Goal: Task Accomplishment & Management: Manage account settings

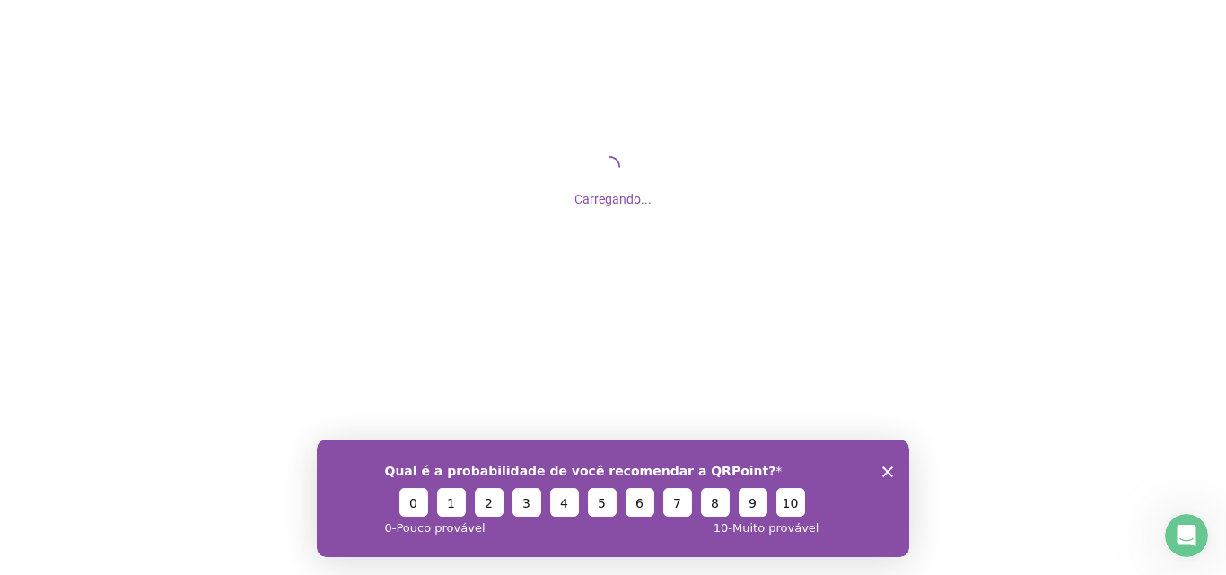
click at [882, 471] on icon "Encerrar pesquisa" at bounding box center [887, 471] width 11 height 11
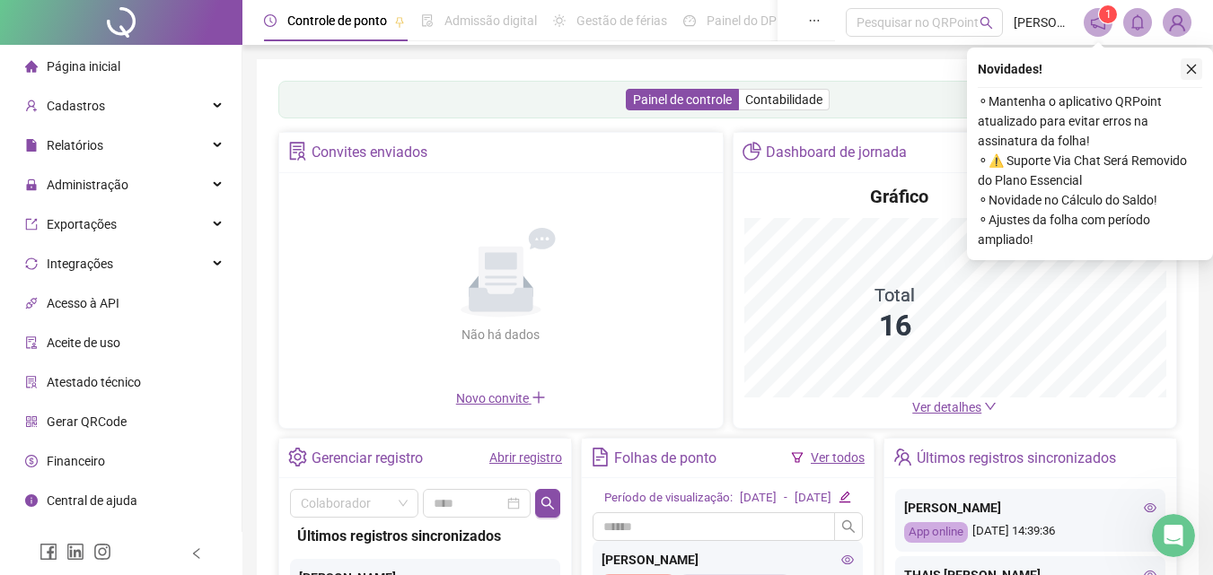
click at [1190, 68] on icon "close" at bounding box center [1192, 70] width 10 height 10
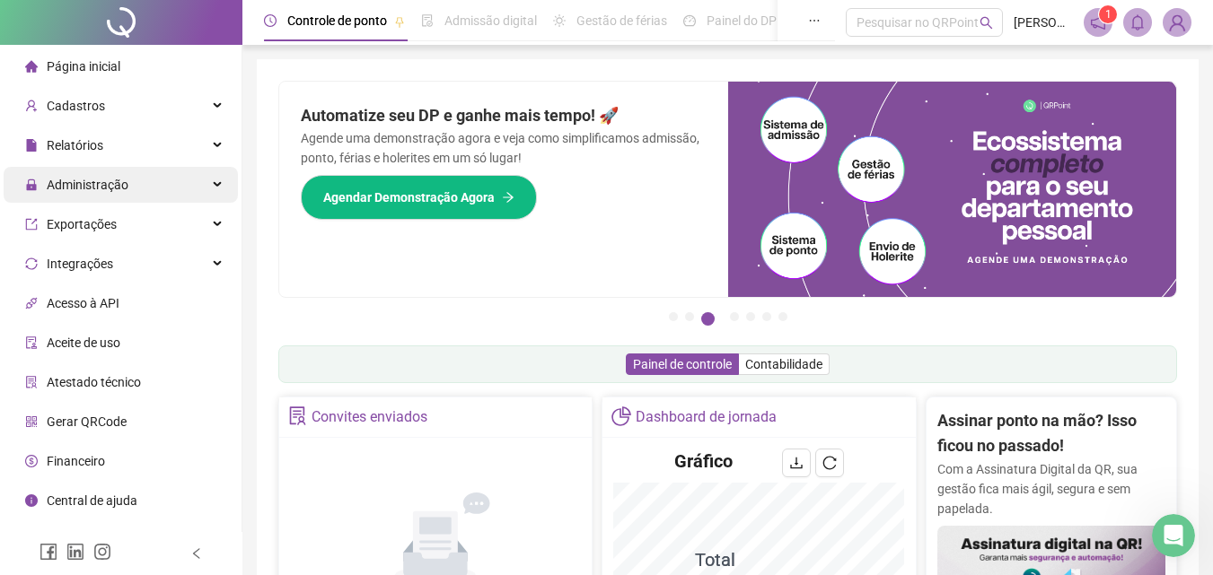
click at [125, 185] on span "Administração" at bounding box center [88, 185] width 82 height 14
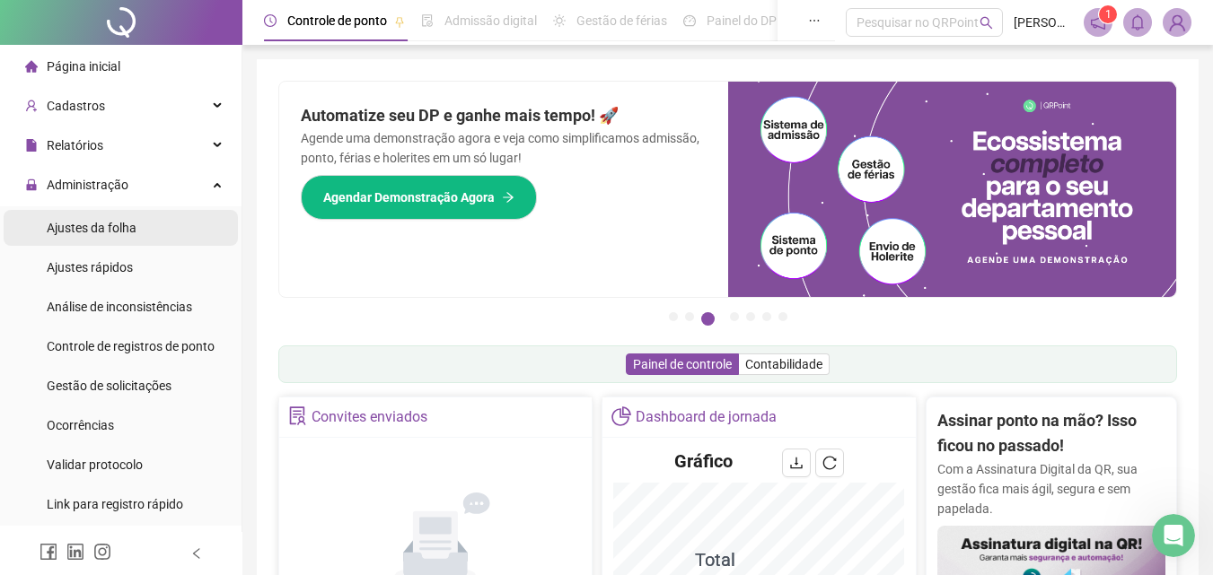
click at [105, 224] on span "Ajustes da folha" at bounding box center [92, 228] width 90 height 14
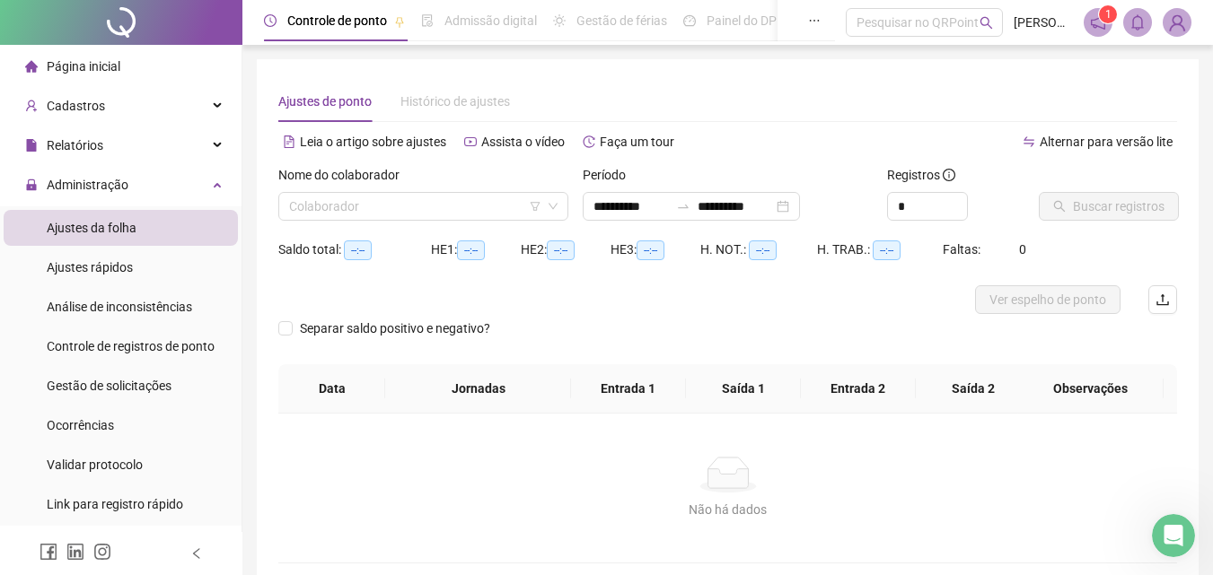
type input "**********"
click at [468, 204] on input "search" at bounding box center [415, 206] width 252 height 27
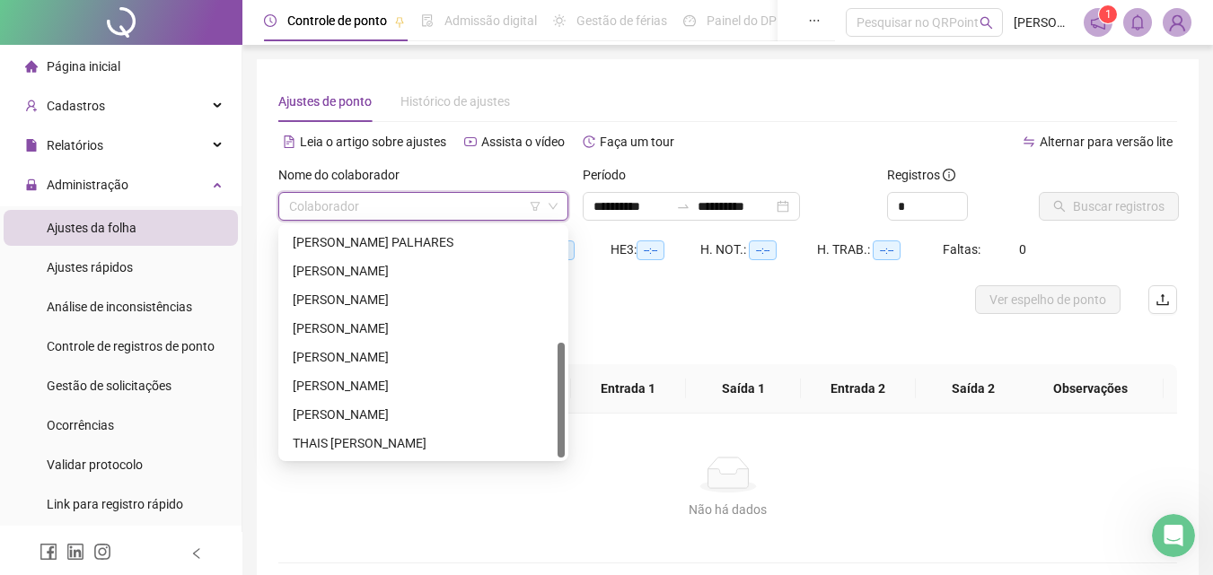
scroll to position [87, 0]
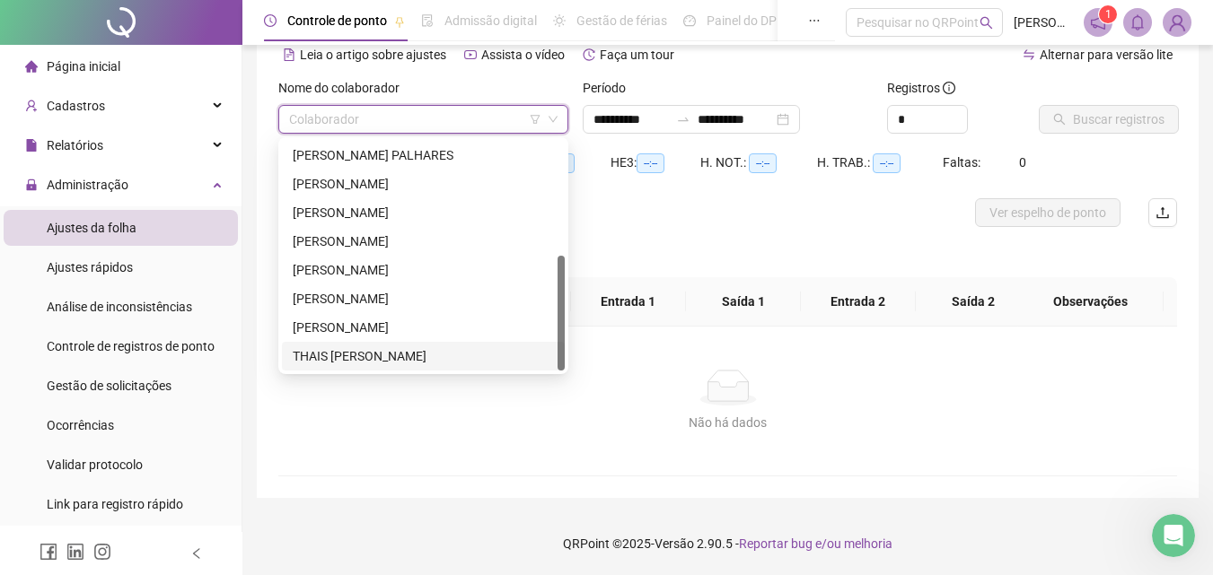
click at [408, 346] on div "THAIS [PERSON_NAME]" at bounding box center [423, 356] width 283 height 29
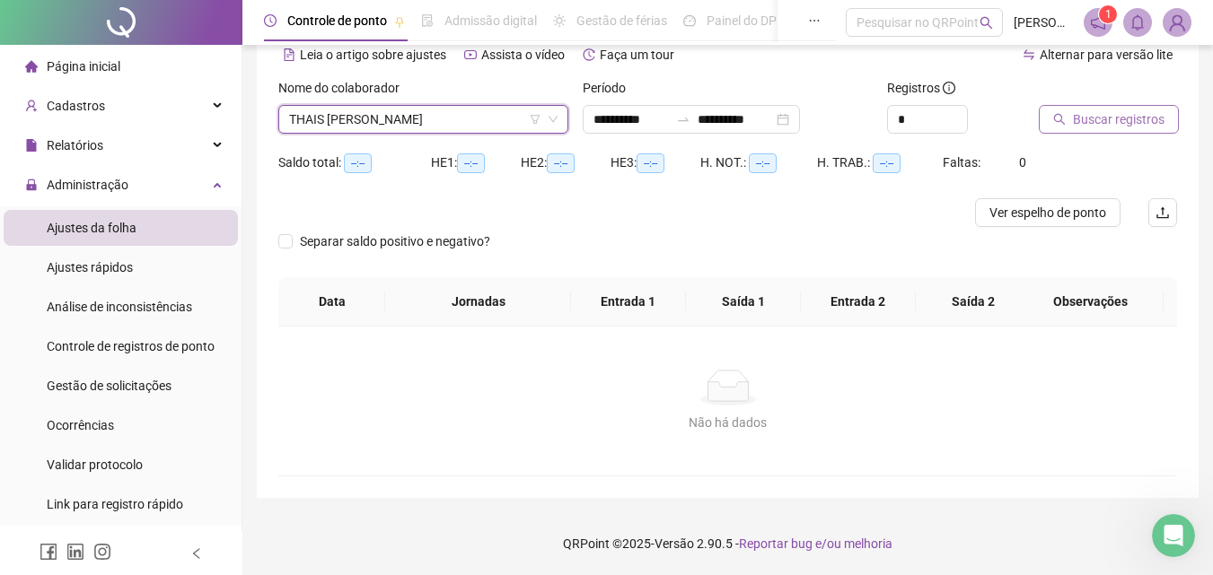
click at [1077, 111] on span "Buscar registros" at bounding box center [1119, 120] width 92 height 20
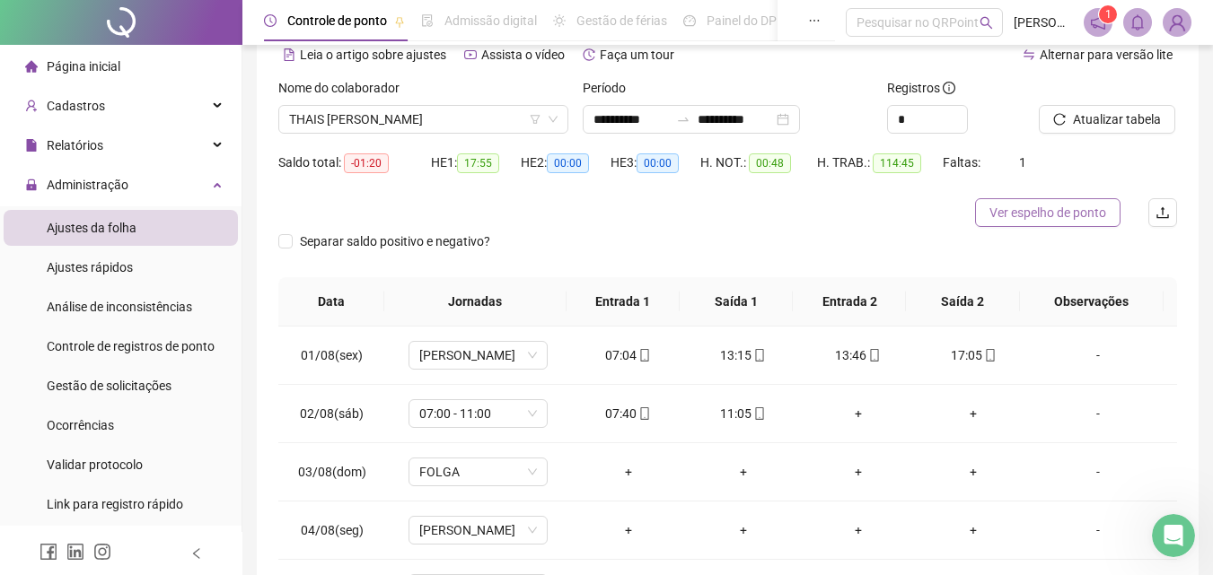
click at [995, 205] on span "Ver espelho de ponto" at bounding box center [1047, 213] width 117 height 20
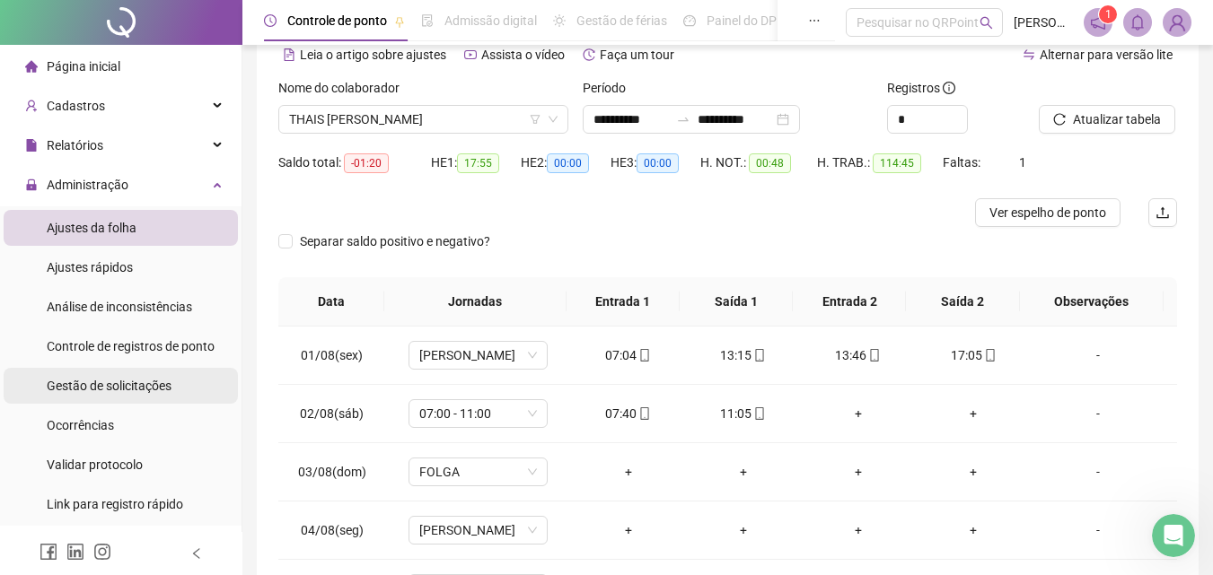
click at [153, 379] on span "Gestão de solicitações" at bounding box center [109, 386] width 125 height 14
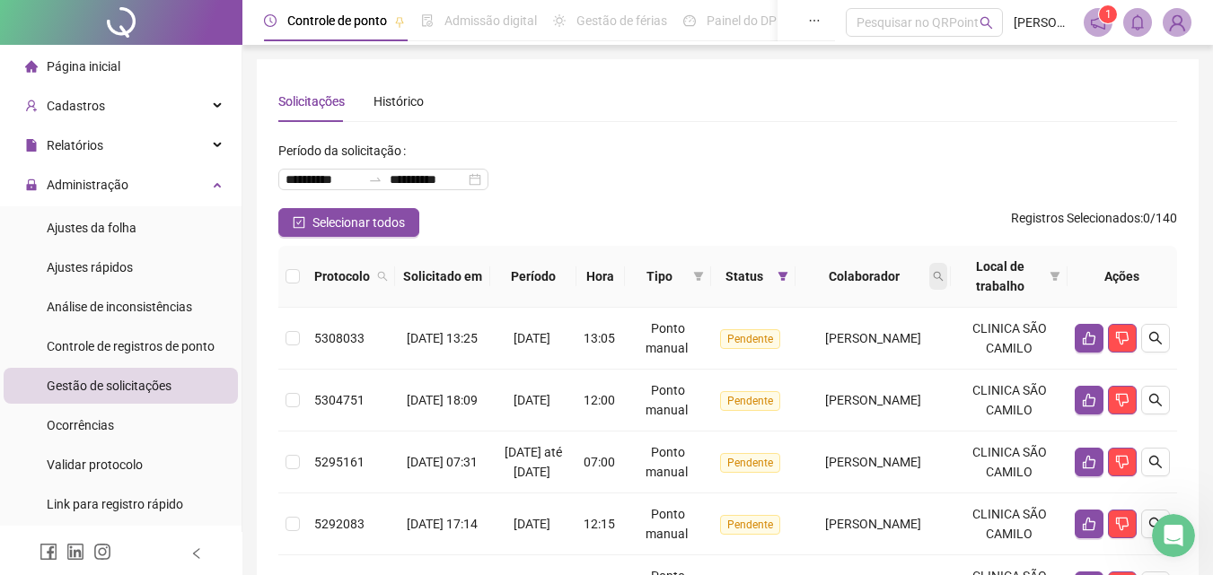
click at [947, 284] on span at bounding box center [938, 276] width 18 height 27
type input "******"
click at [851, 340] on span "Buscar" at bounding box center [849, 348] width 39 height 20
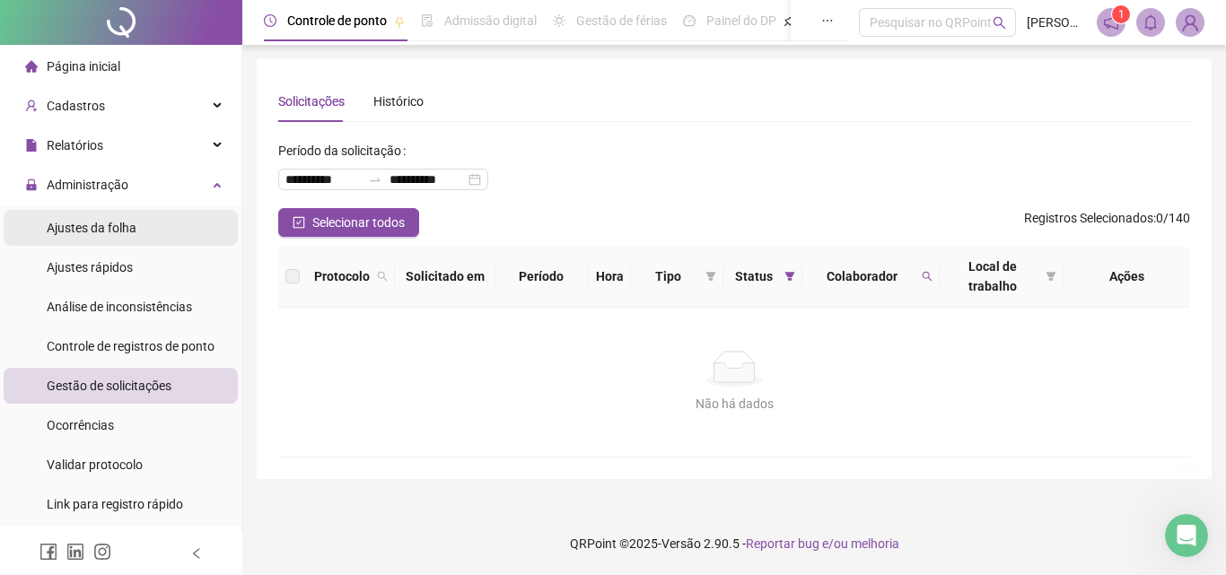
click at [128, 224] on span "Ajustes da folha" at bounding box center [92, 228] width 90 height 14
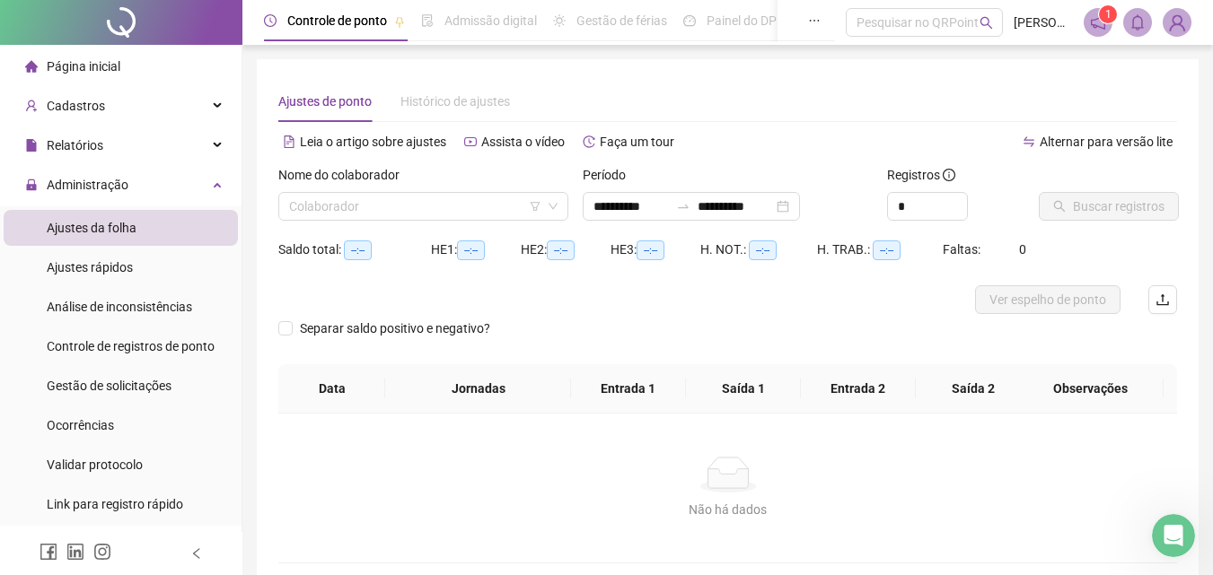
type input "**********"
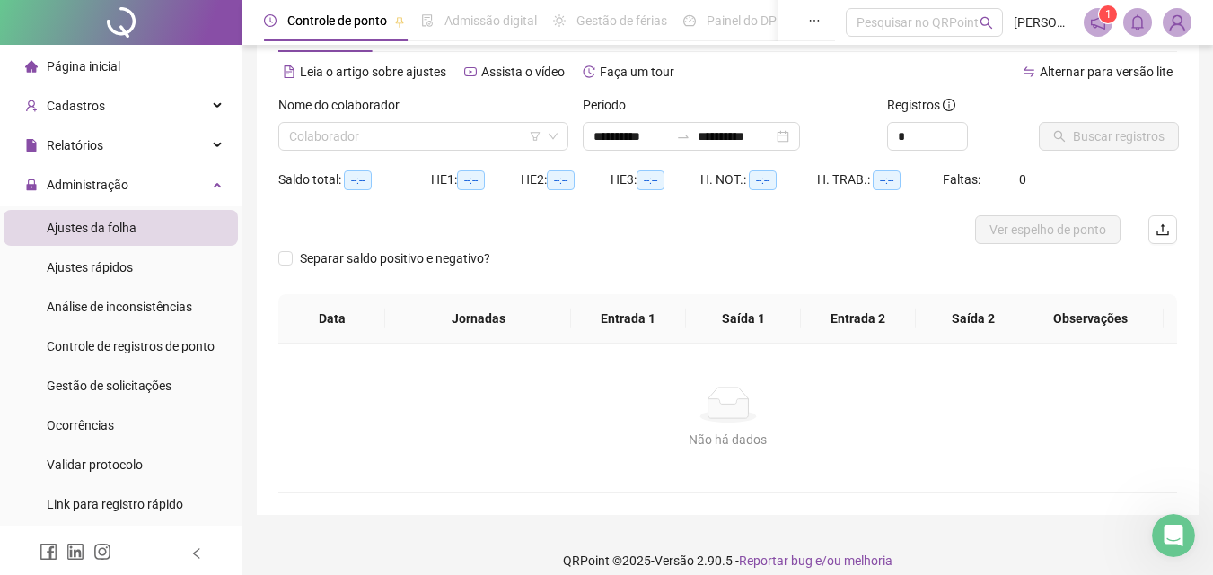
scroll to position [87, 0]
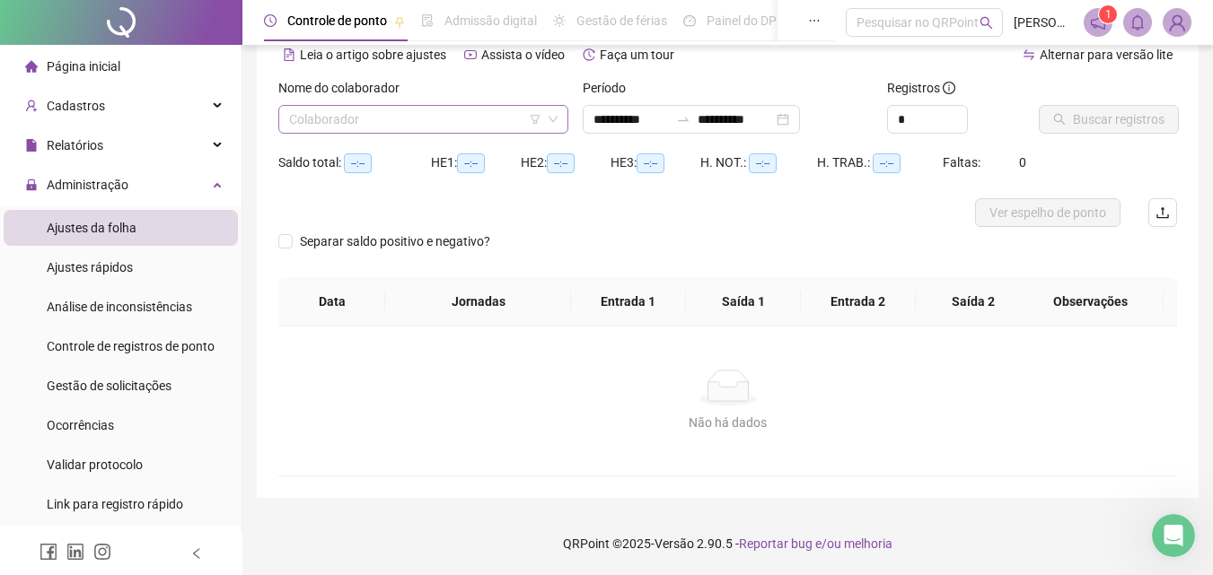
click at [496, 111] on input "search" at bounding box center [415, 119] width 252 height 27
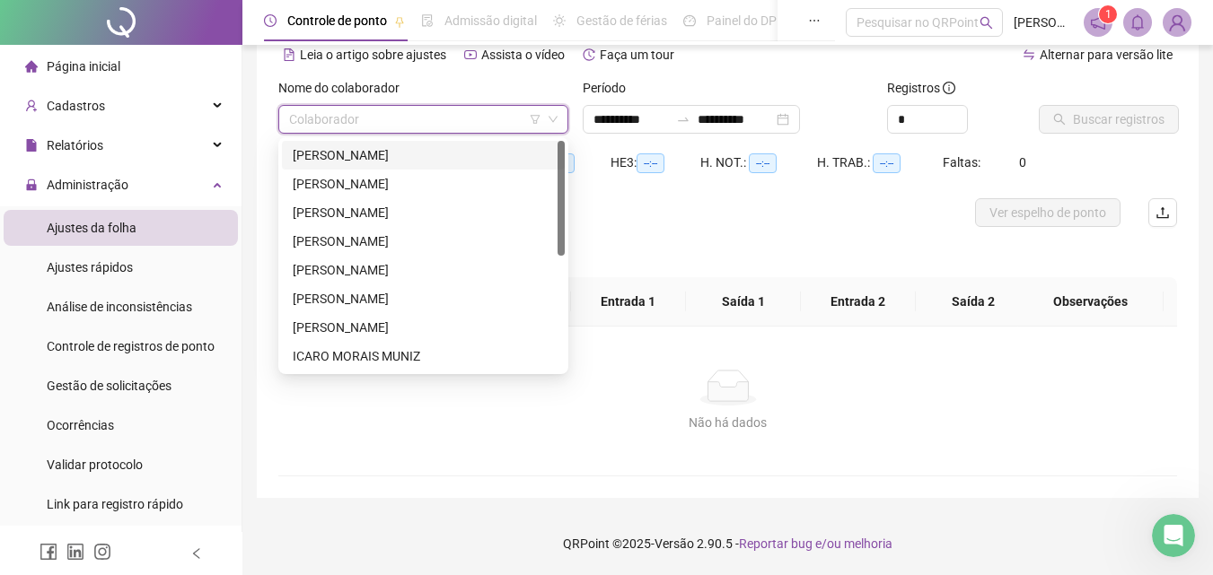
scroll to position [230, 0]
click at [449, 360] on div "THAIS [PERSON_NAME]" at bounding box center [423, 356] width 261 height 20
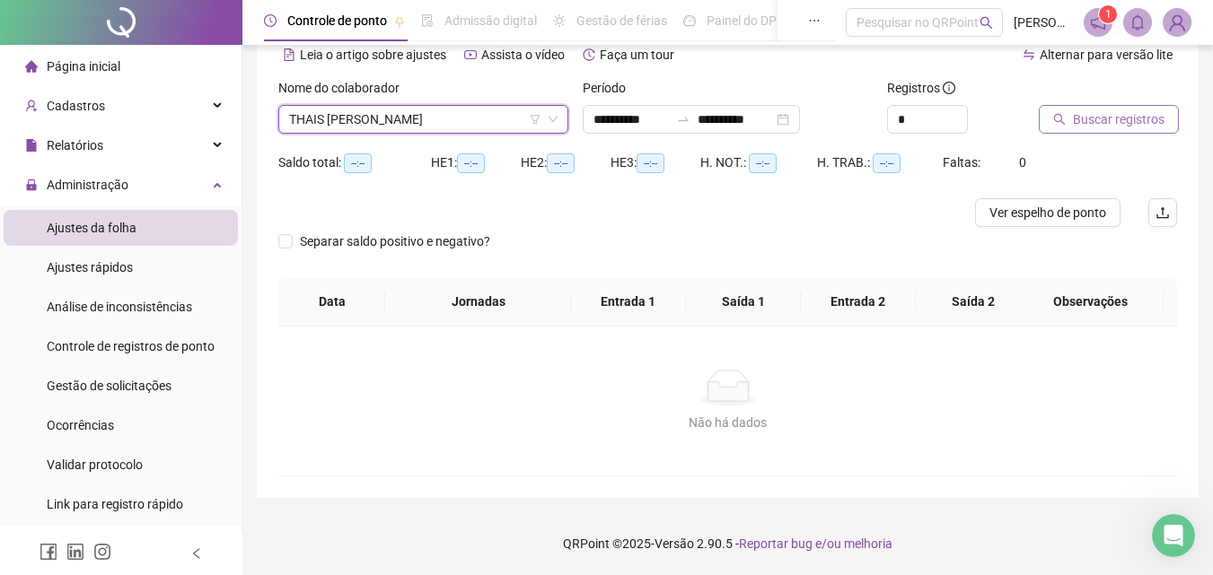
click at [1093, 120] on span "Buscar registros" at bounding box center [1119, 120] width 92 height 20
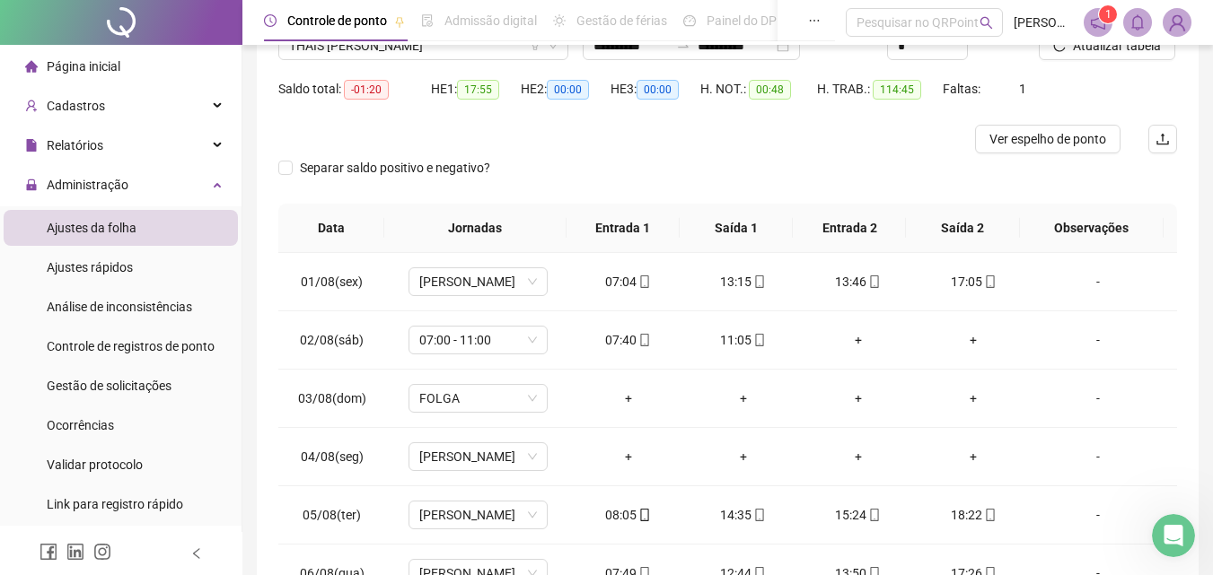
scroll to position [177, 0]
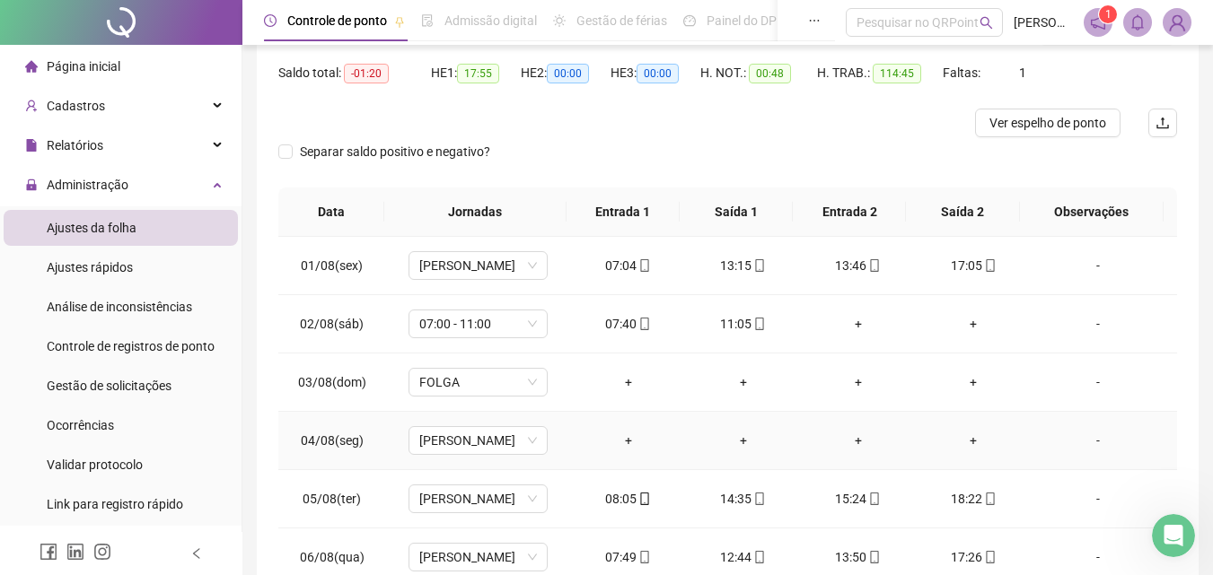
click at [1091, 443] on div "-" at bounding box center [1098, 441] width 106 height 20
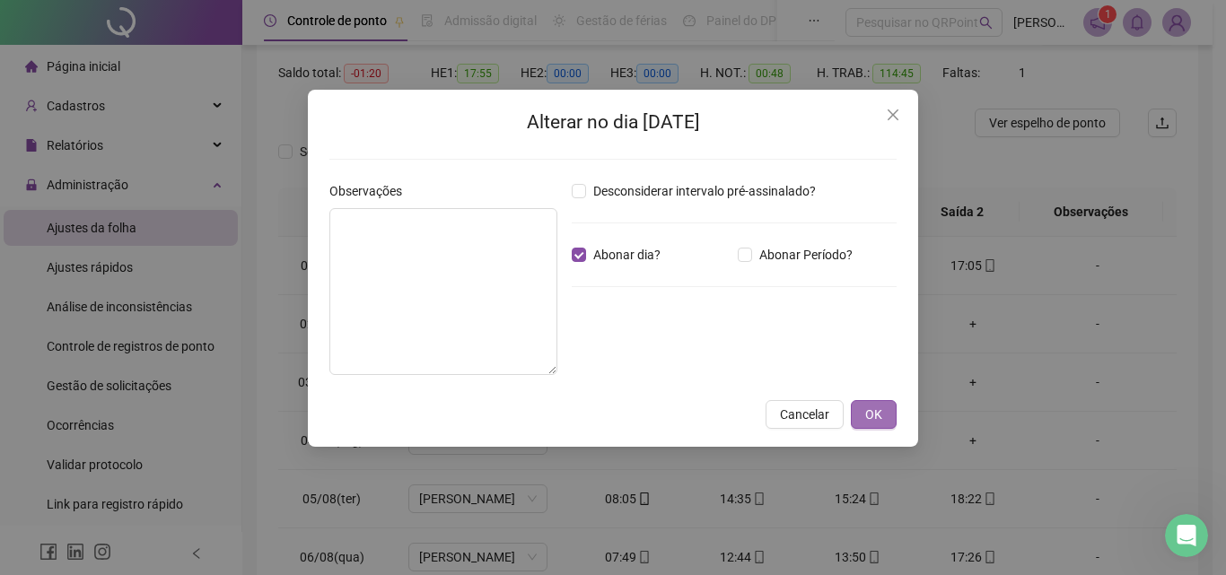
click at [875, 419] on span "OK" at bounding box center [873, 415] width 17 height 20
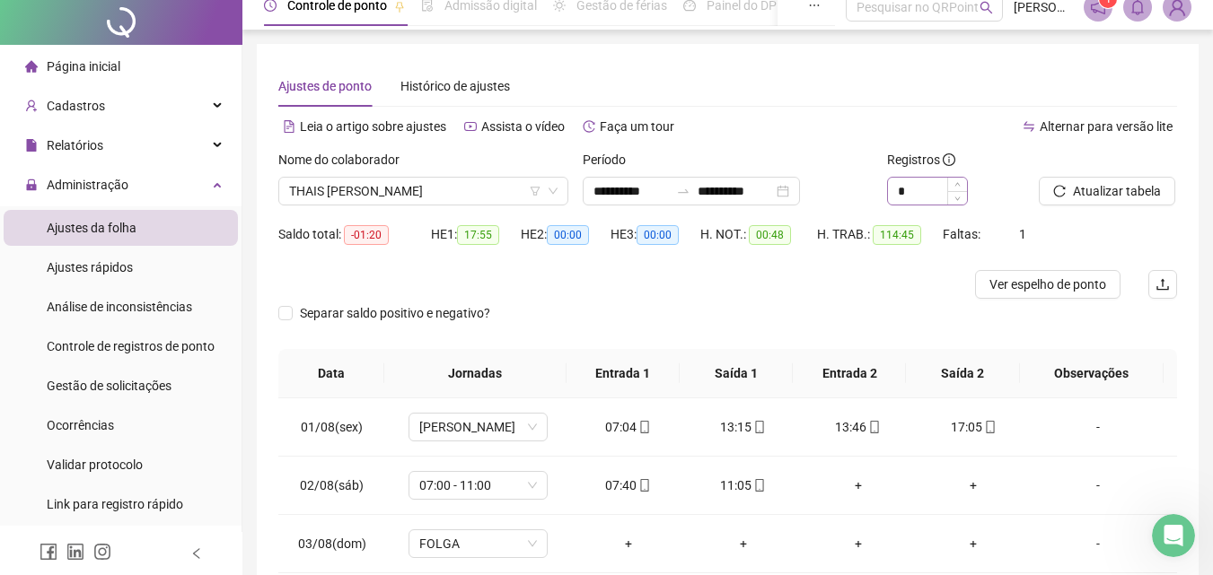
scroll to position [0, 0]
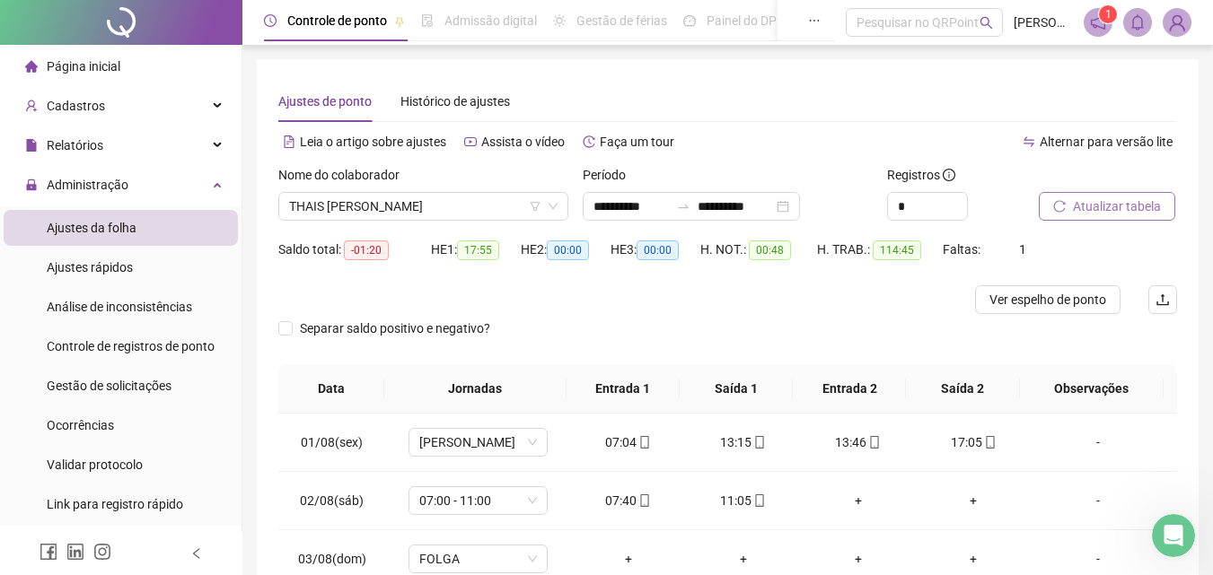
click at [1079, 208] on span "Atualizar tabela" at bounding box center [1117, 207] width 88 height 20
click at [1036, 299] on span "Ver espelho de ponto" at bounding box center [1047, 300] width 117 height 20
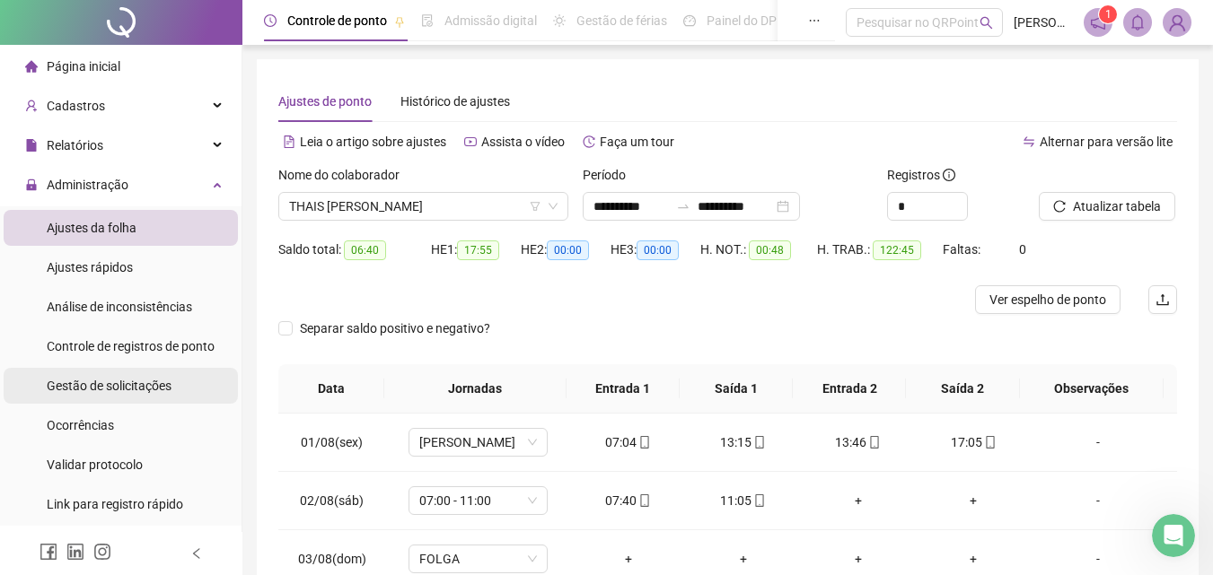
click at [111, 387] on span "Gestão de solicitações" at bounding box center [109, 386] width 125 height 14
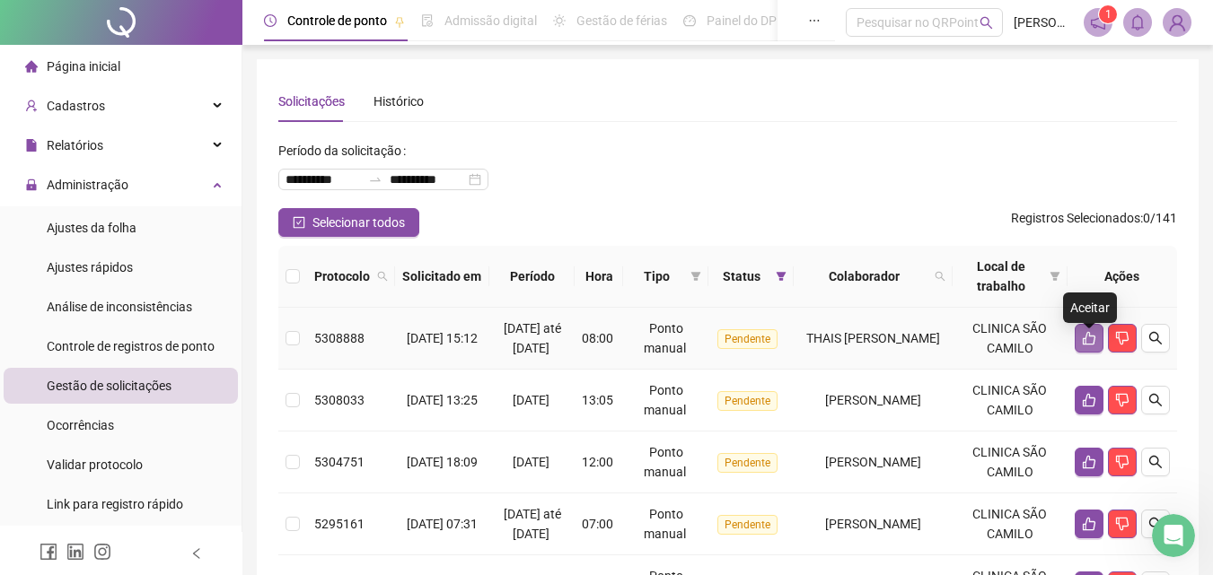
click at [1088, 346] on icon "like" at bounding box center [1089, 338] width 14 height 14
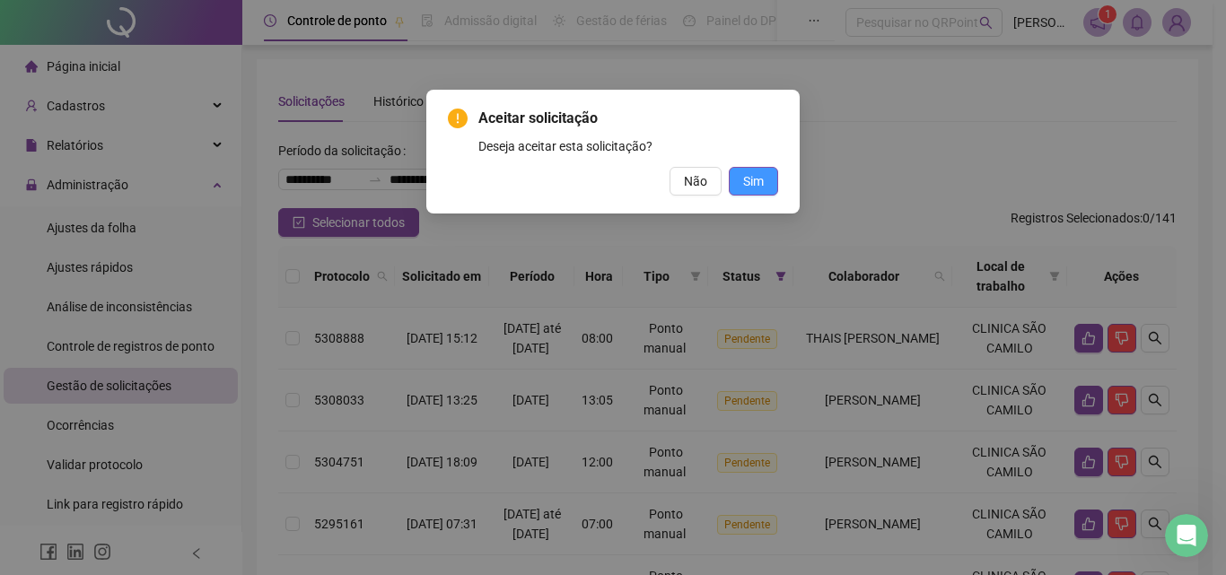
click at [759, 184] on span "Sim" at bounding box center [753, 181] width 21 height 20
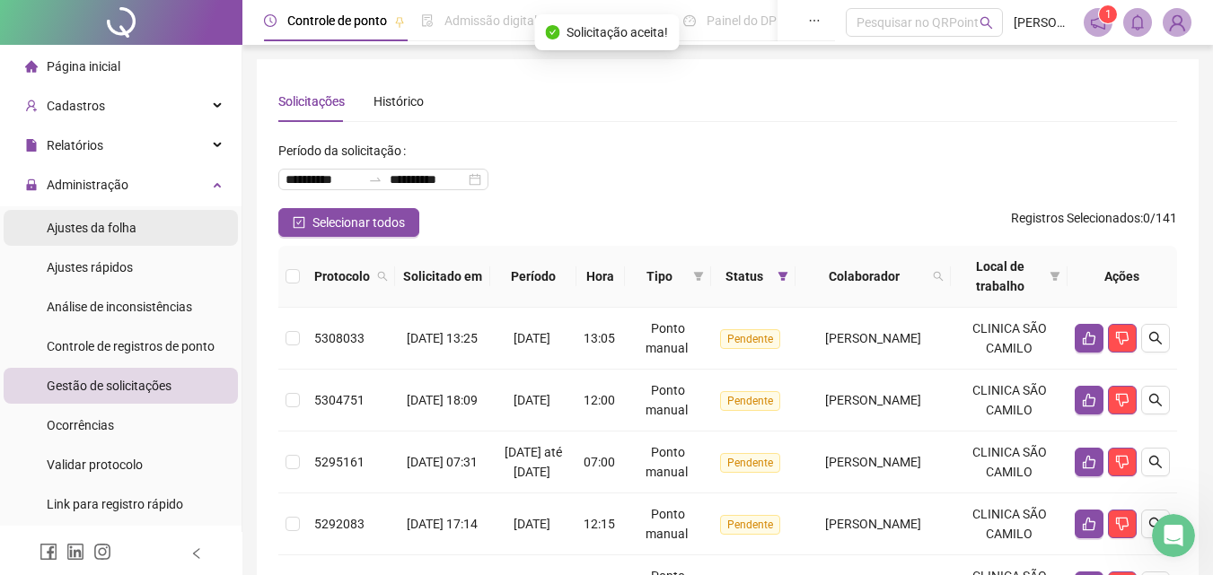
click at [120, 239] on div "Ajustes da folha" at bounding box center [92, 228] width 90 height 36
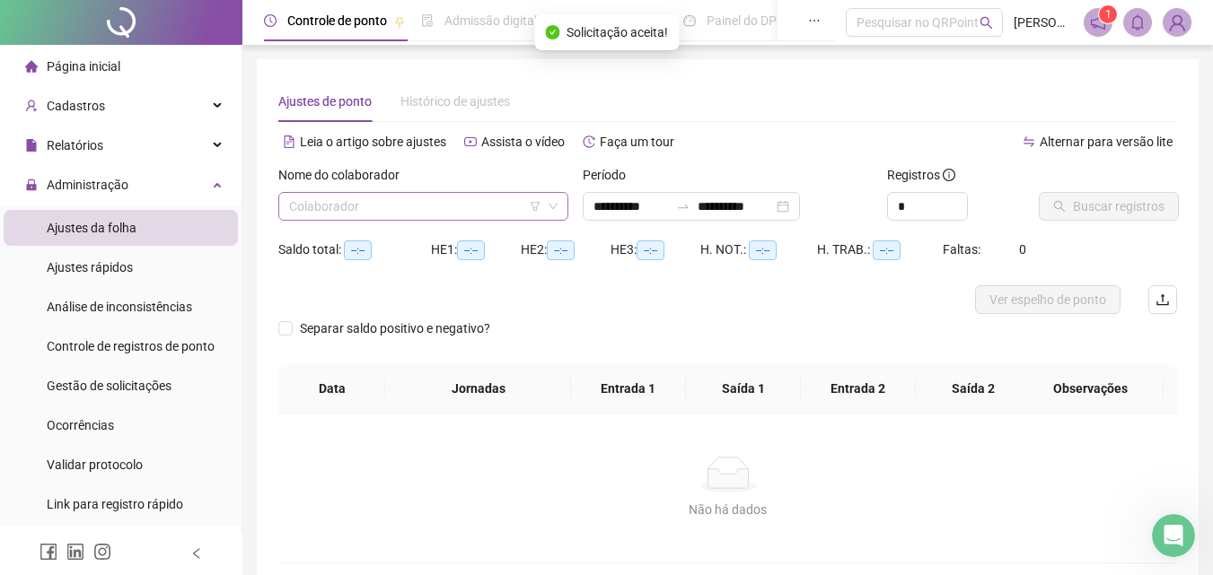
type input "**********"
click at [420, 205] on input "search" at bounding box center [415, 206] width 252 height 27
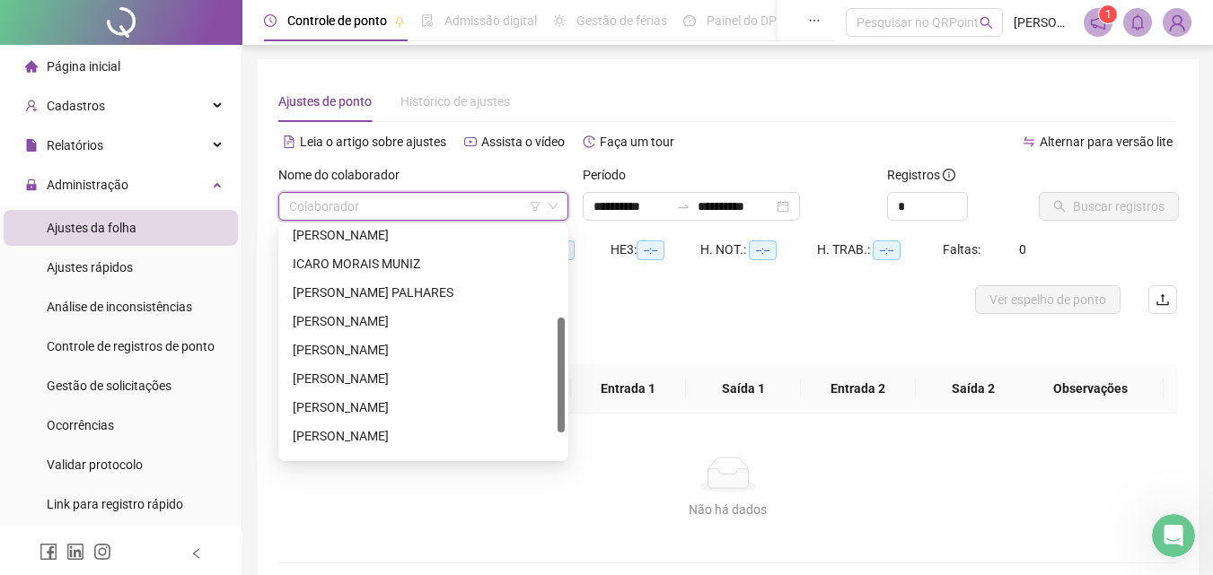
scroll to position [230, 0]
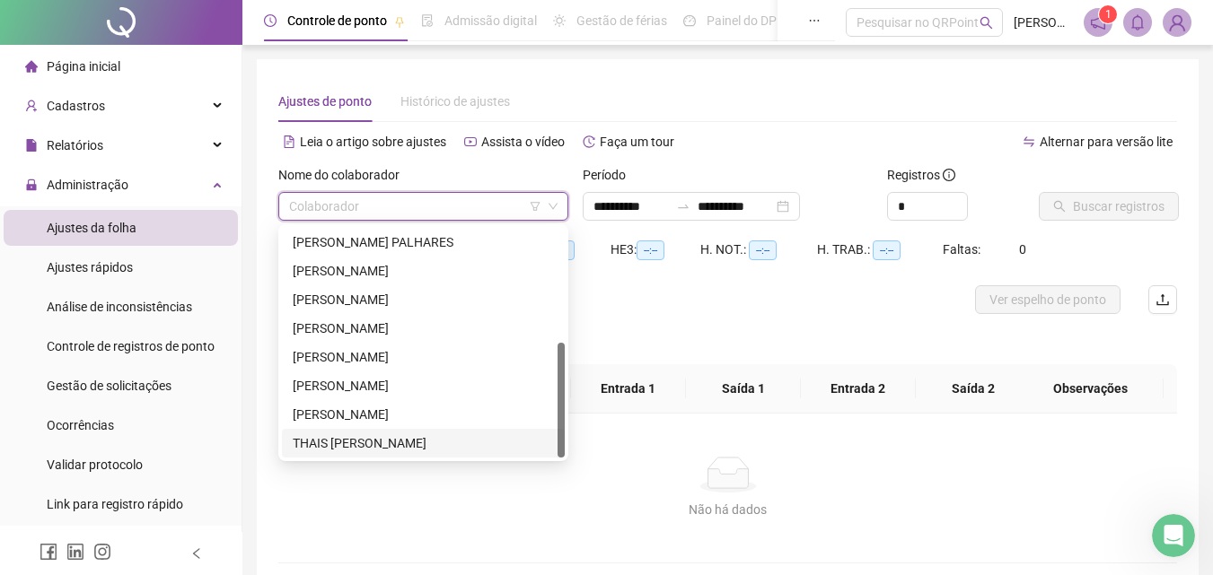
click at [436, 444] on div "THAIS [PERSON_NAME]" at bounding box center [423, 444] width 261 height 20
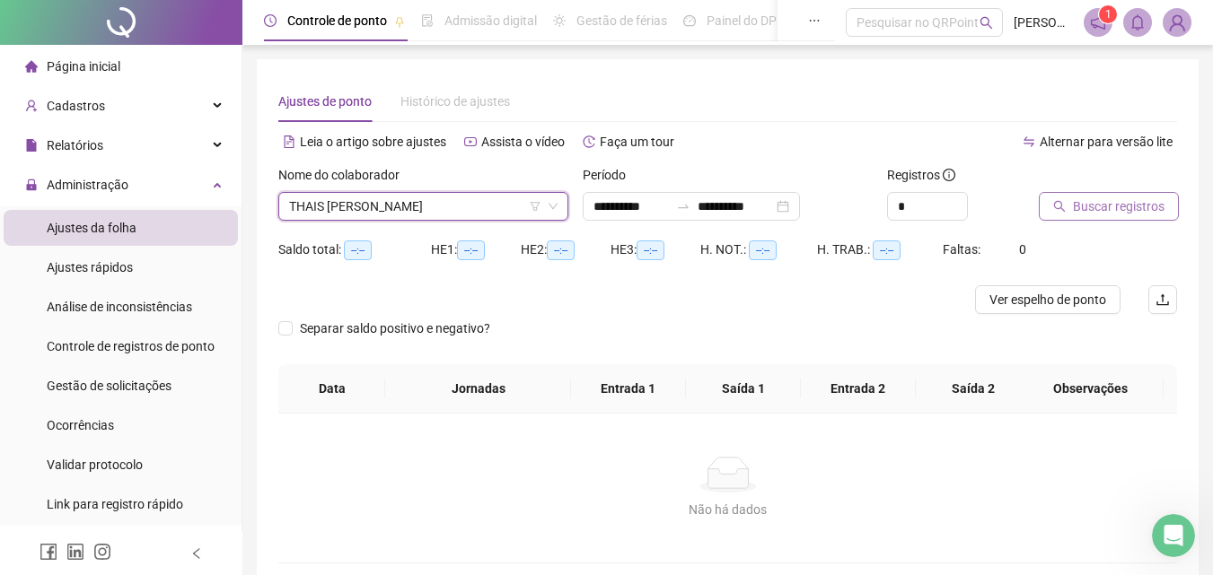
click at [1066, 200] on button "Buscar registros" at bounding box center [1109, 206] width 140 height 29
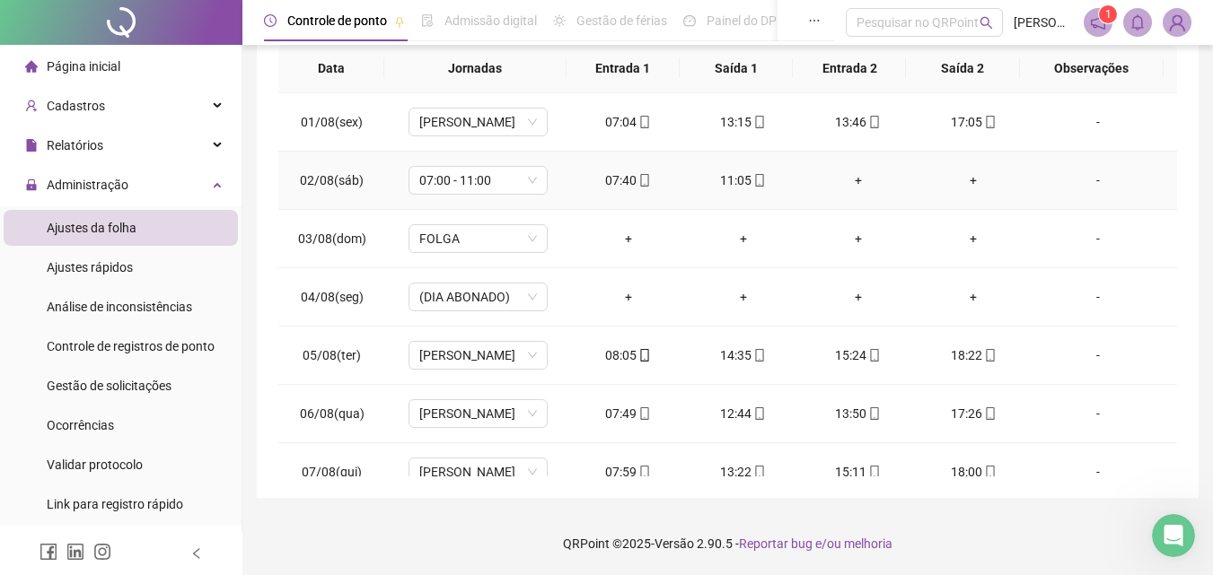
scroll to position [0, 0]
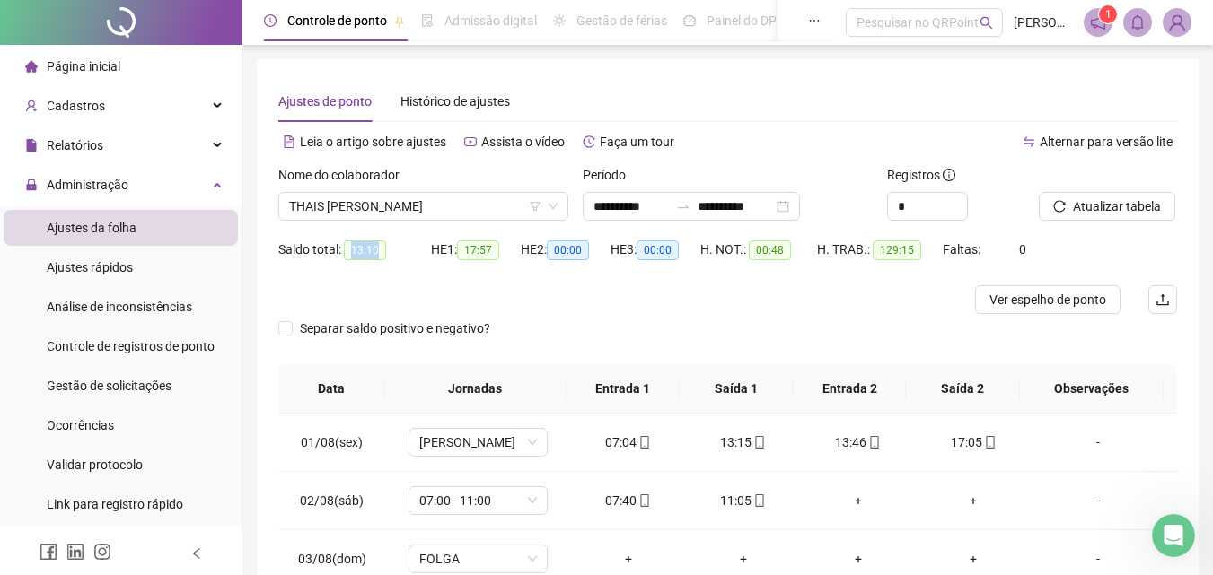
drag, startPoint x: 352, startPoint y: 248, endPoint x: 377, endPoint y: 248, distance: 25.1
click at [377, 248] on span "13:10" at bounding box center [365, 251] width 42 height 20
copy span "13:10"
